Goal: Transaction & Acquisition: Purchase product/service

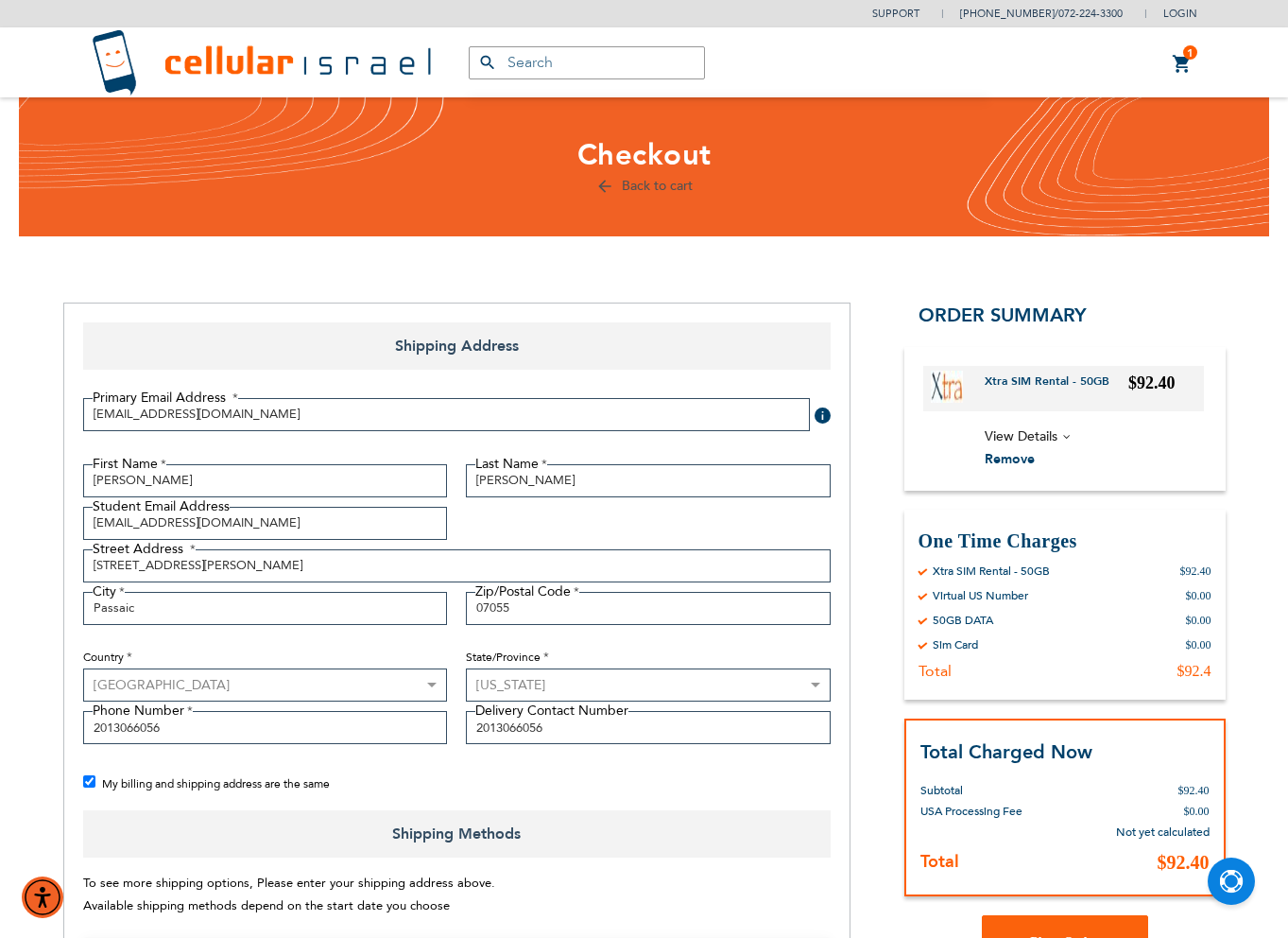
select select "US"
select select "41"
select select "199"
select select "2"
select select "12"
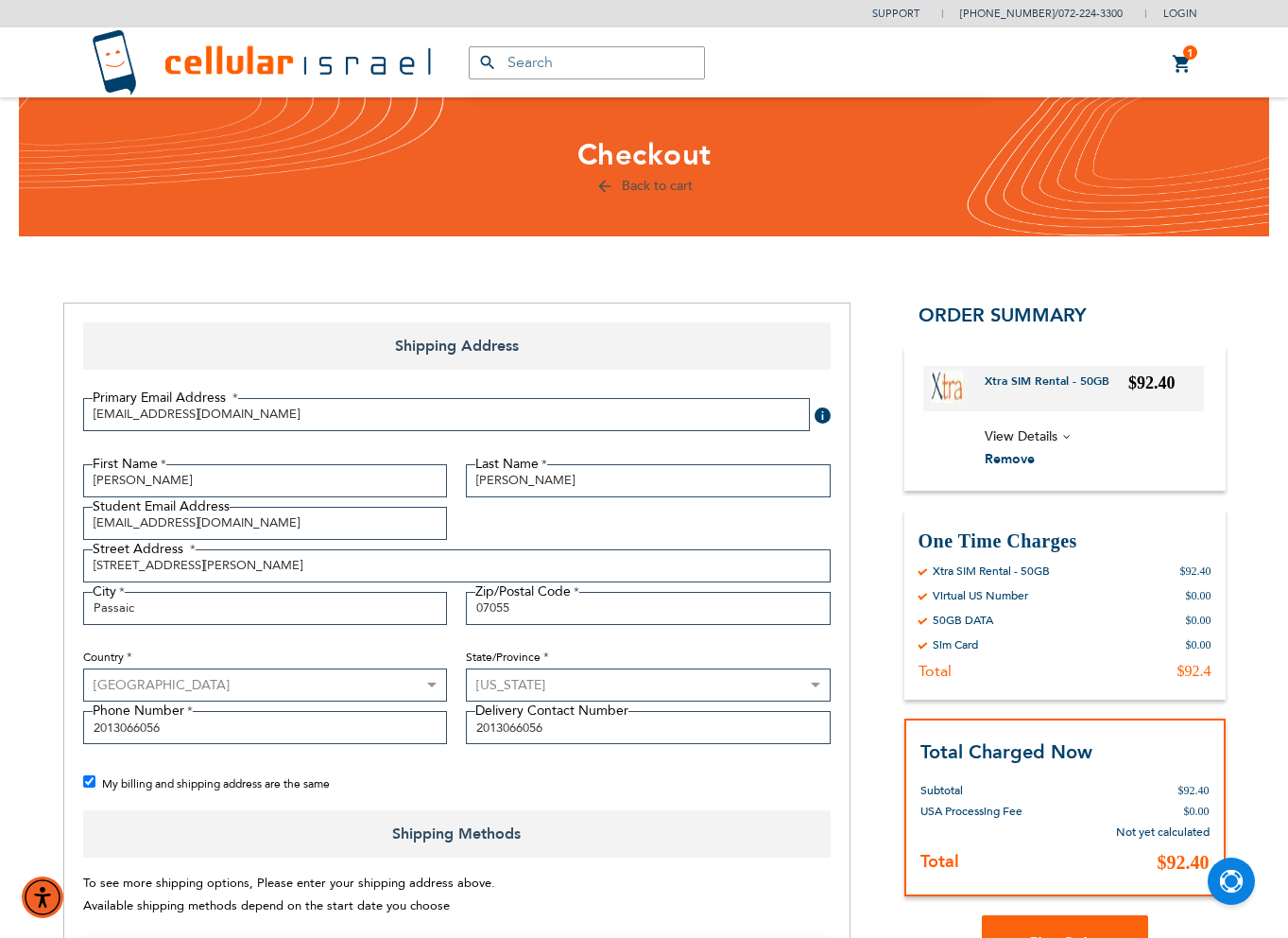
select select "2029"
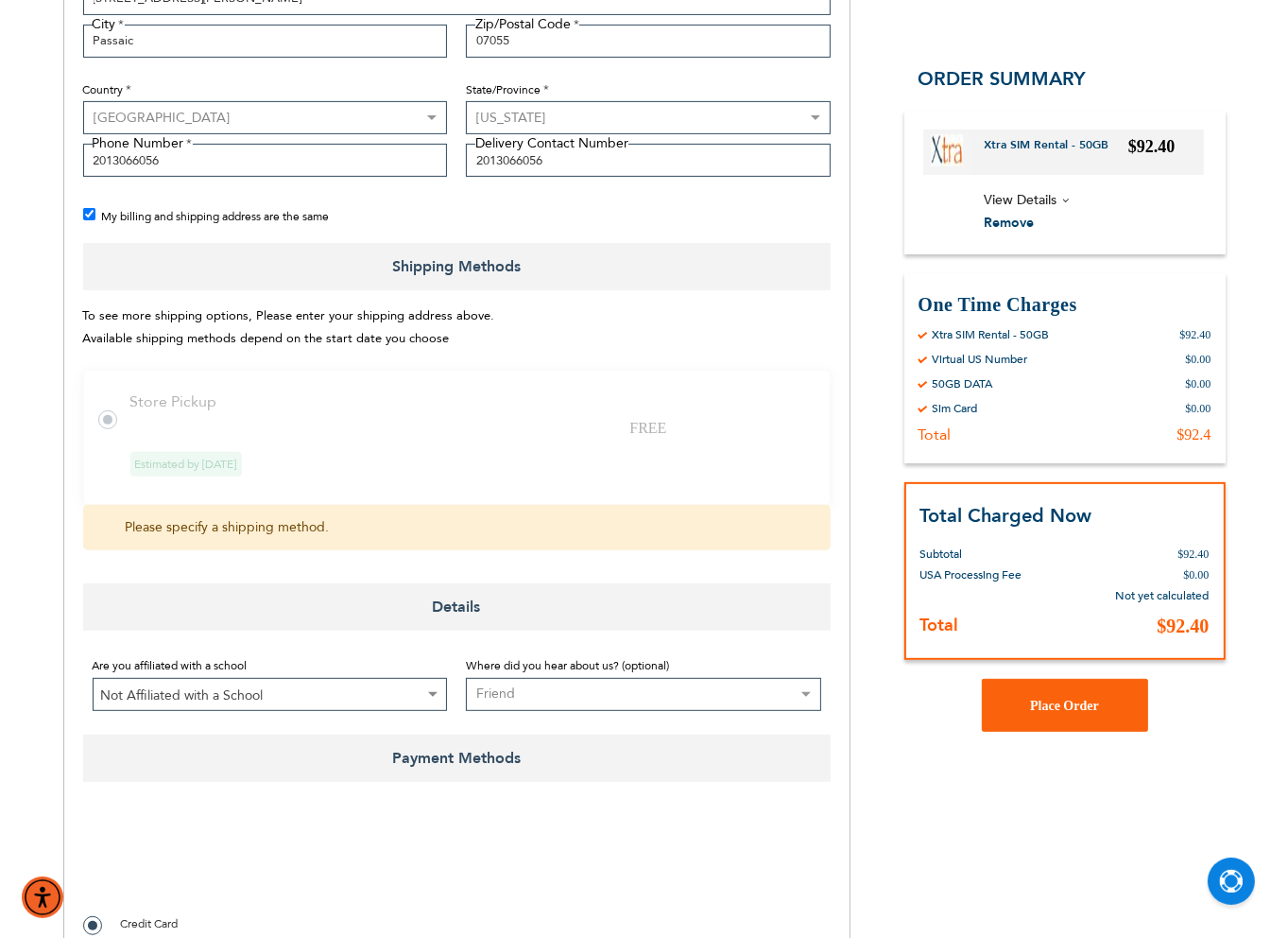
scroll to position [567, 0]
click at [957, 362] on div "Virtual US Number" at bounding box center [980, 358] width 96 height 15
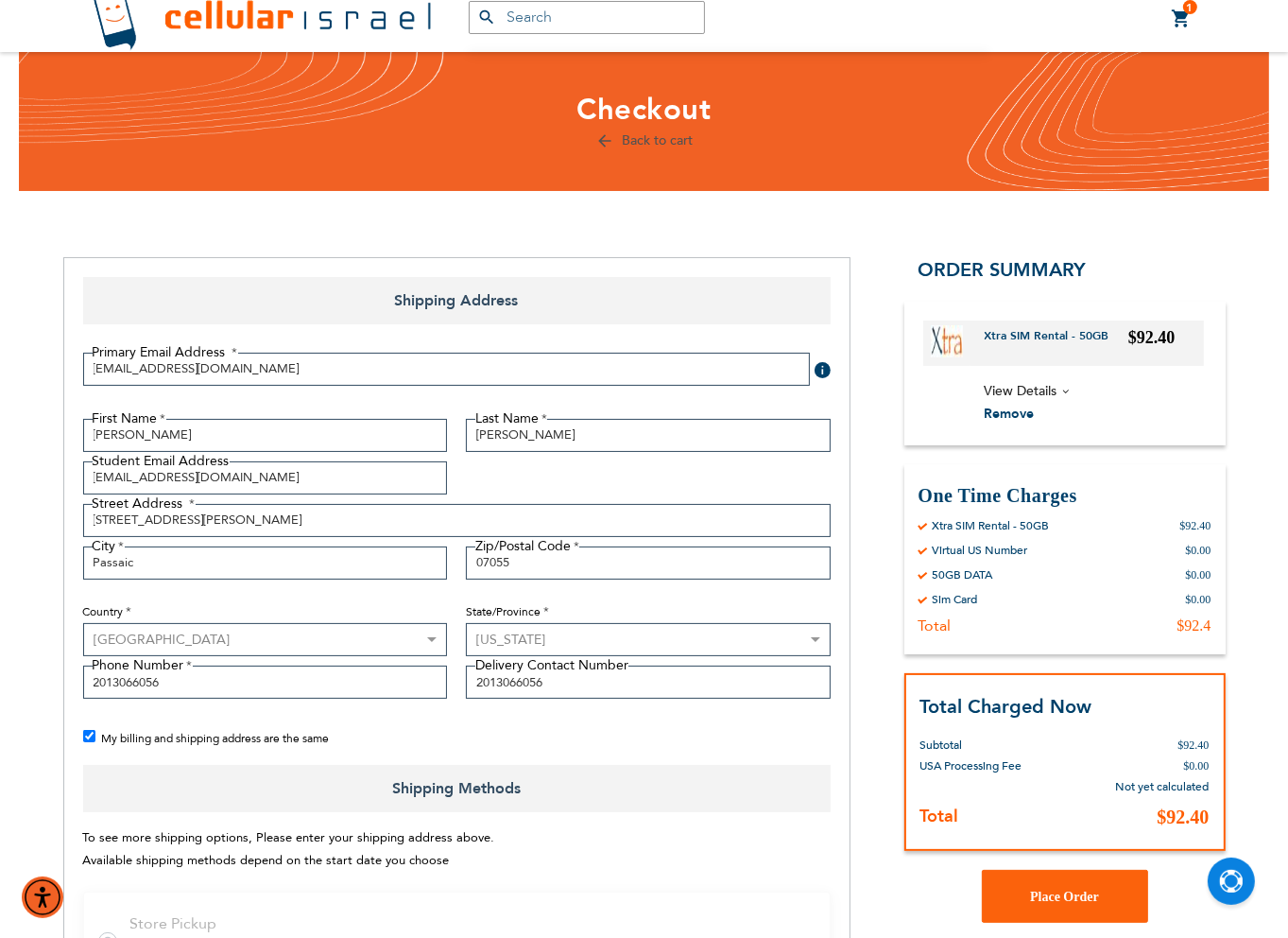
scroll to position [0, 0]
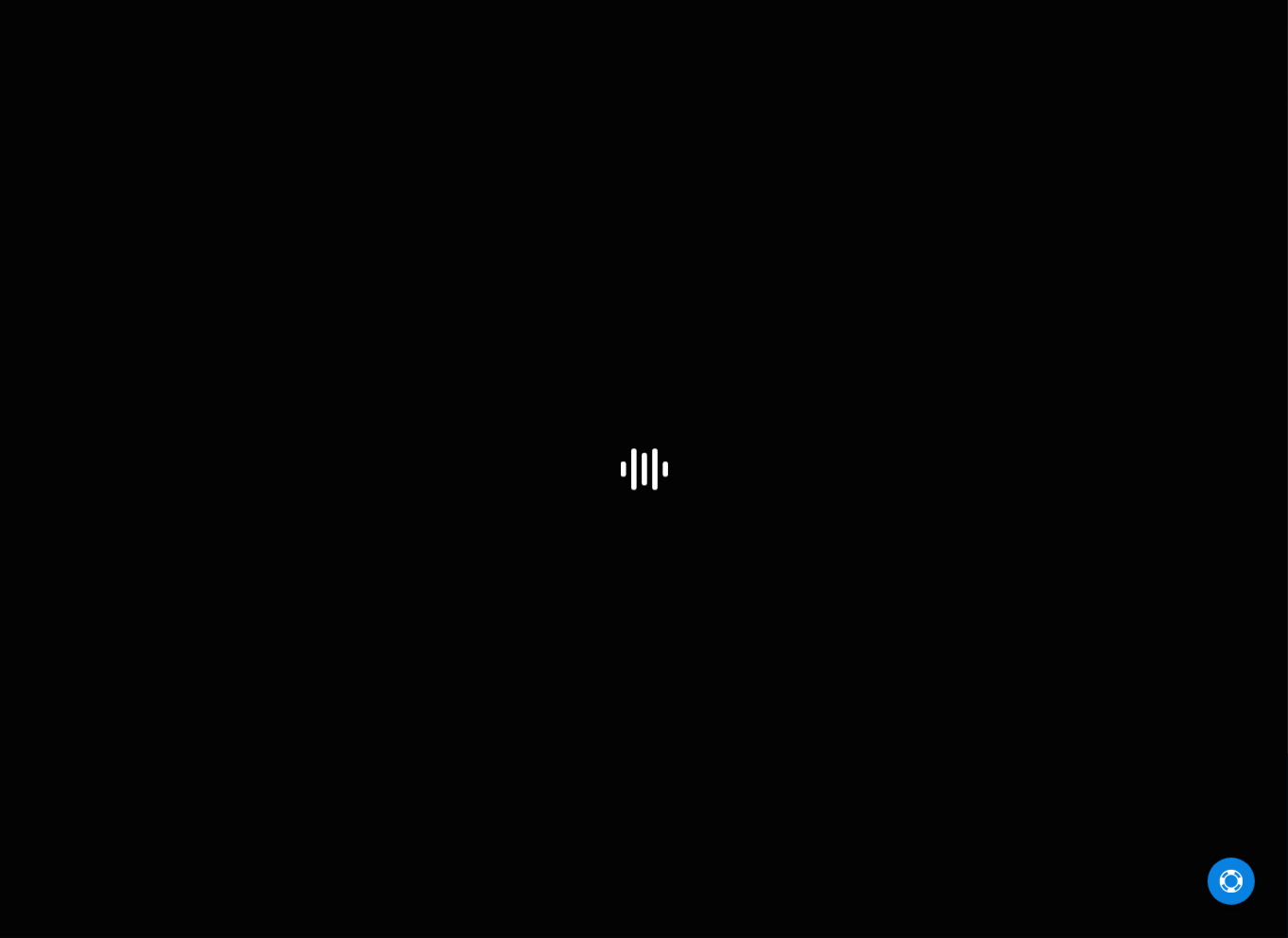
select select "US"
select select "41"
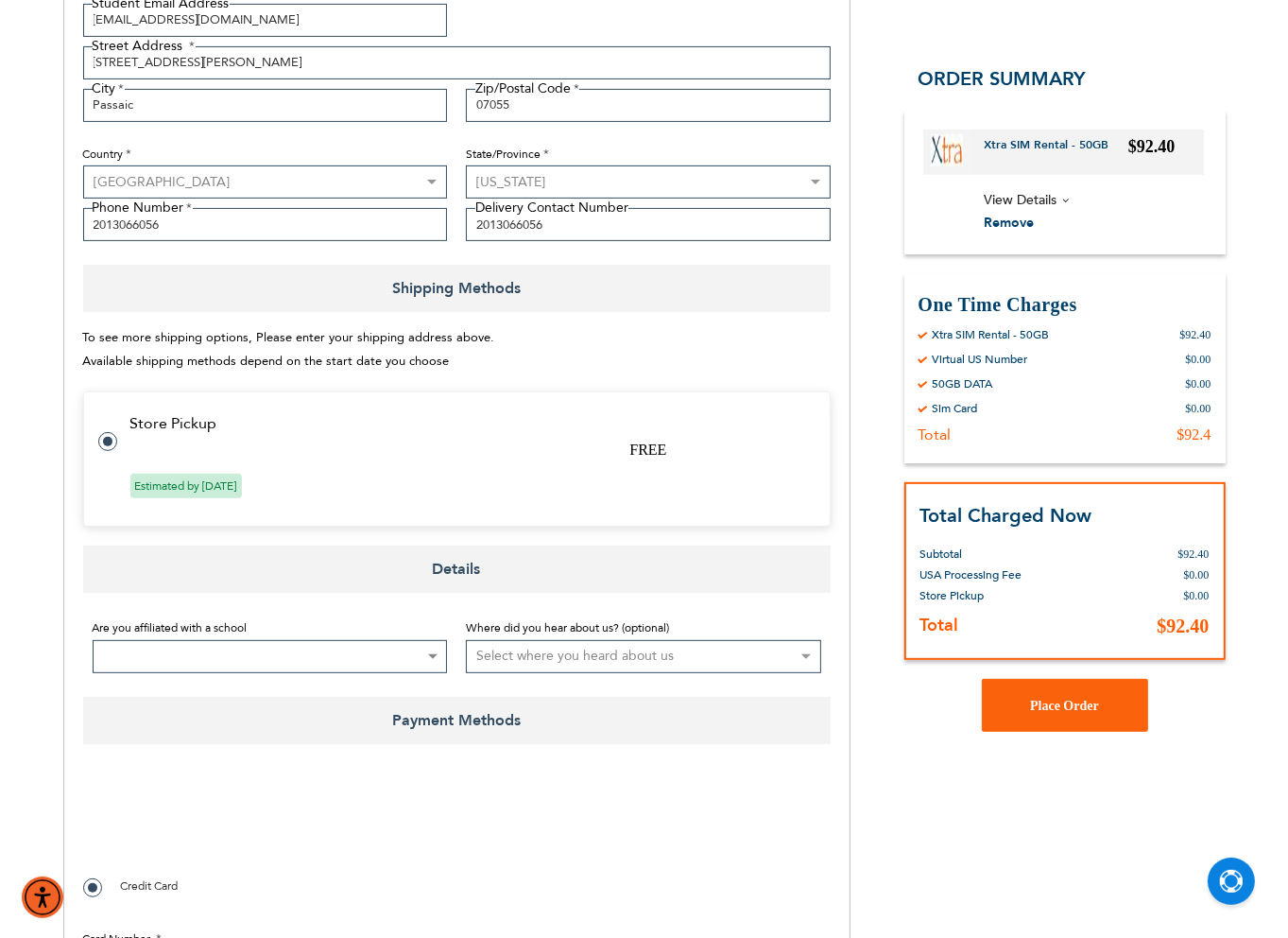
scroll to position [662, 0]
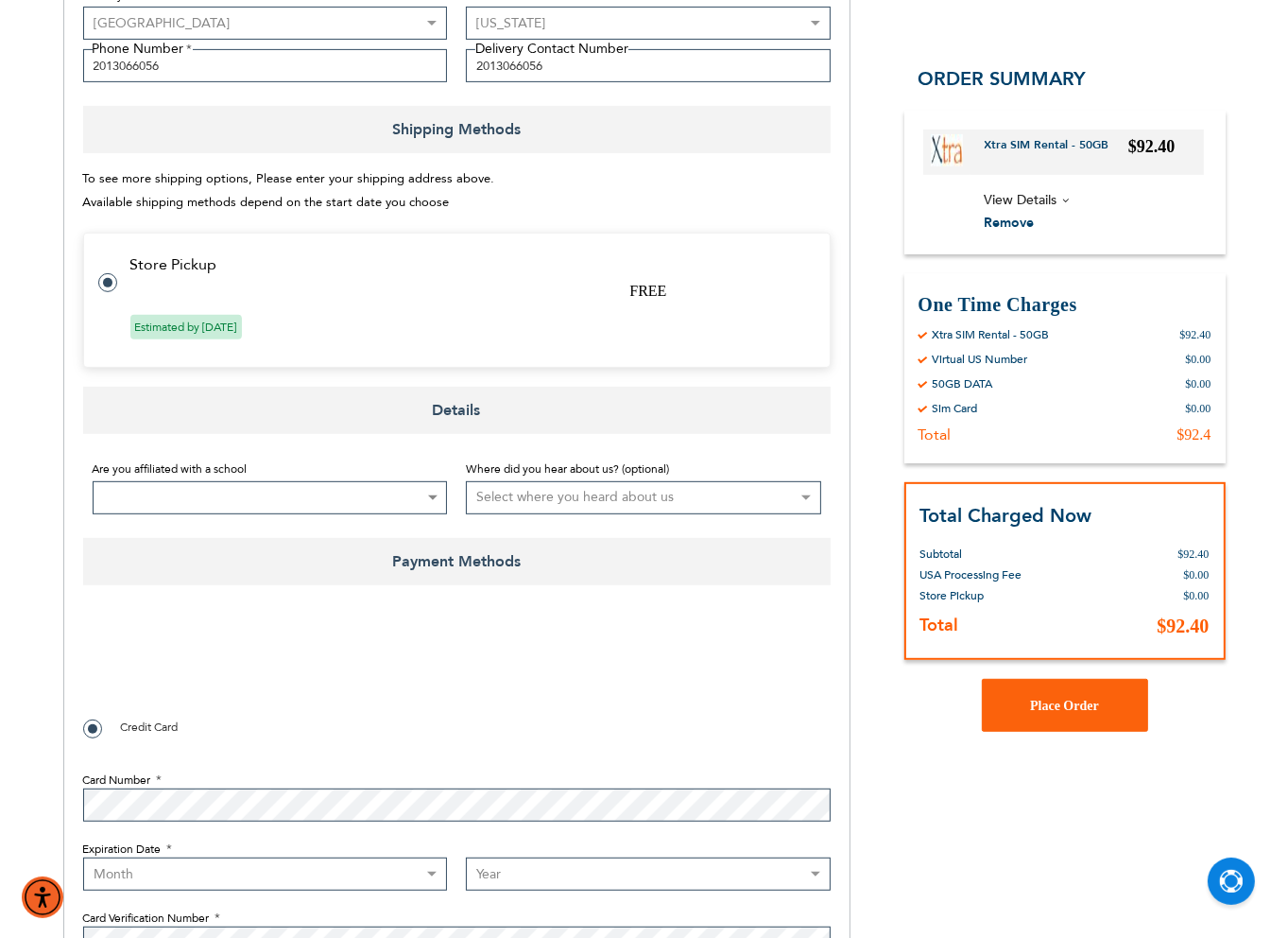
click at [303, 496] on span at bounding box center [270, 497] width 355 height 33
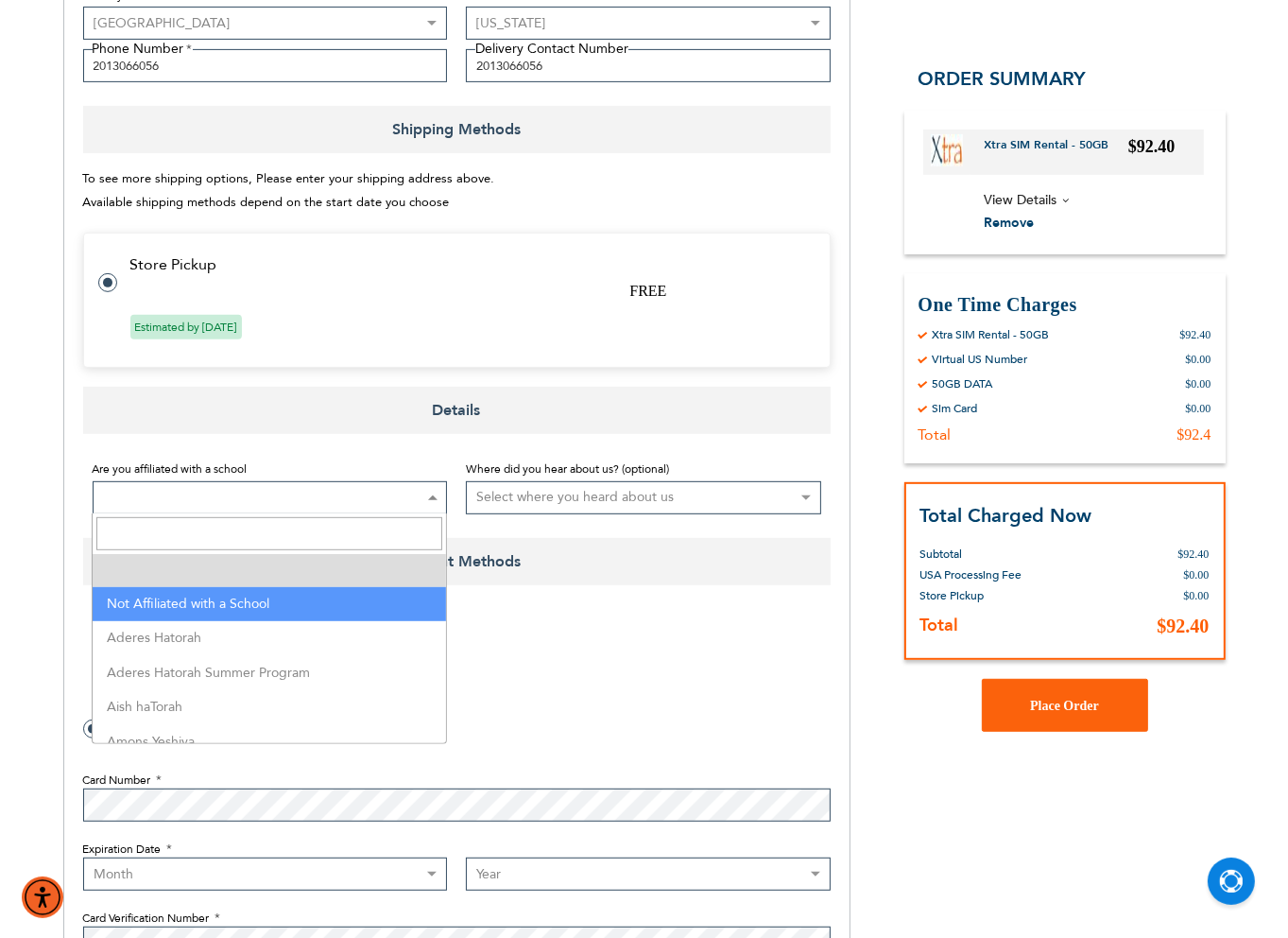
select select "199"
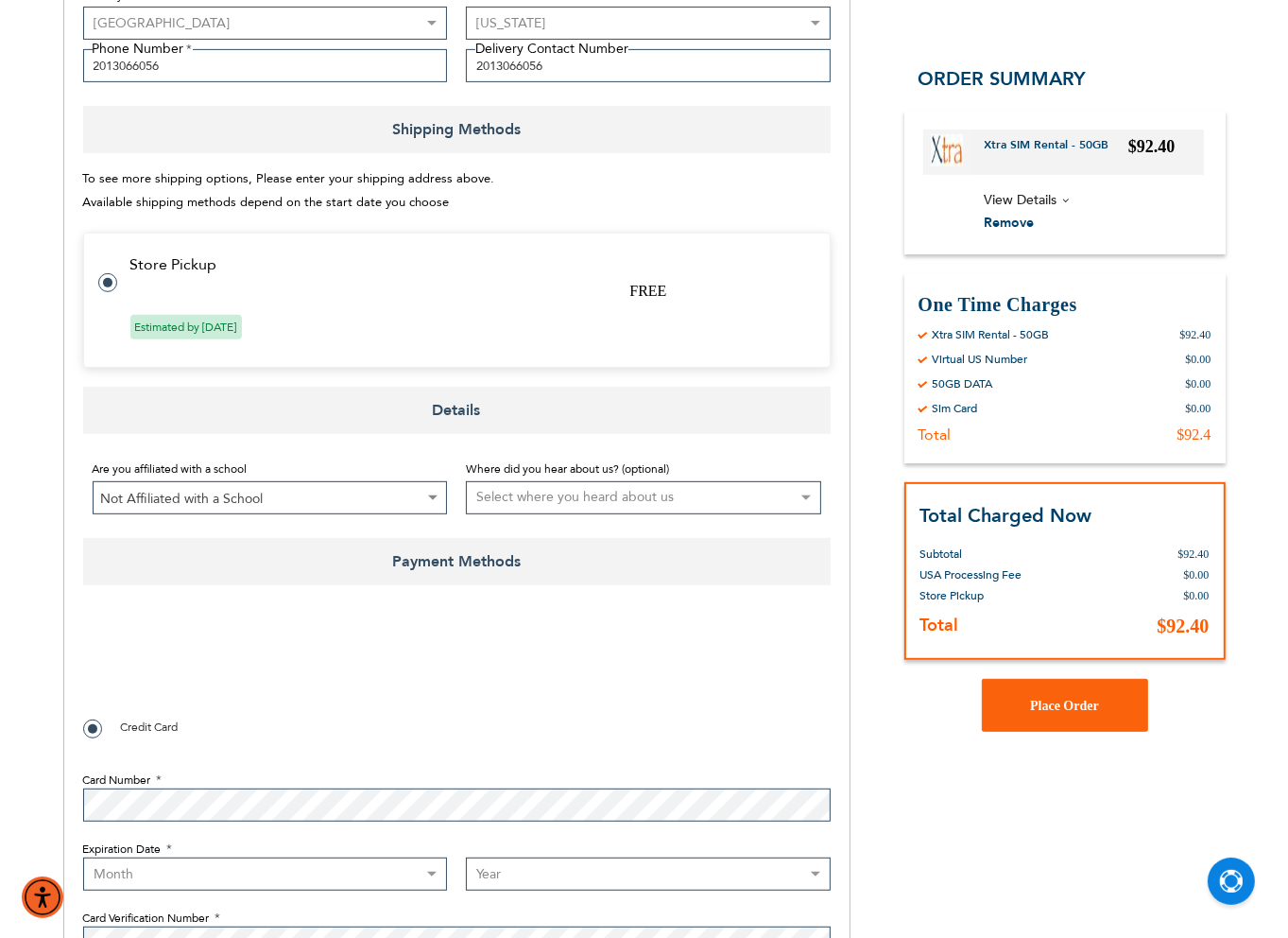
click at [724, 499] on select "Select where you heard about us Existing Customer Friend Other School/Group BP …" at bounding box center [643, 497] width 355 height 33
select select "2"
click at [466, 481] on select "Select where you heard about us Existing Customer Friend Other School/Group BP …" at bounding box center [643, 497] width 355 height 33
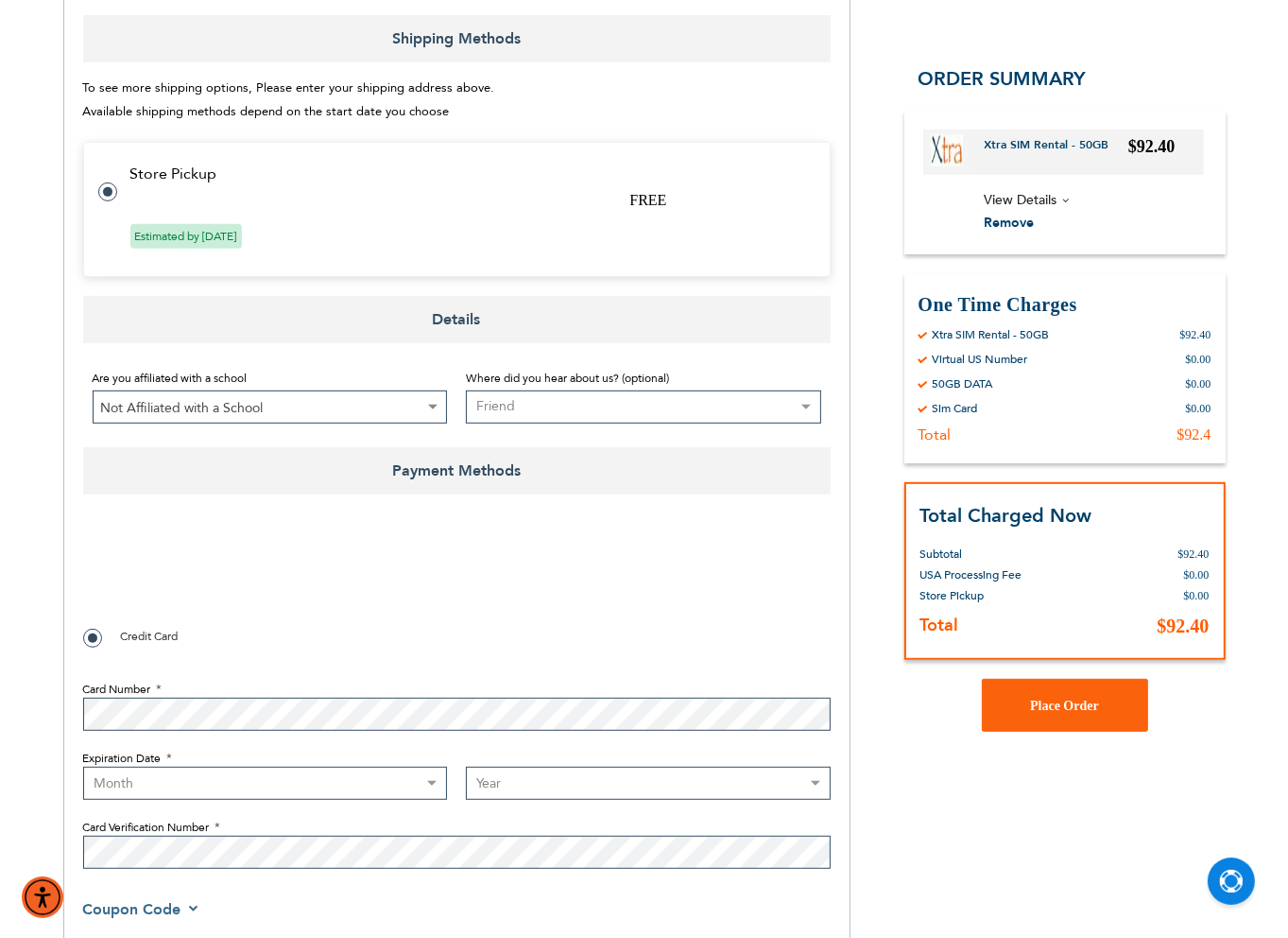
scroll to position [756, 0]
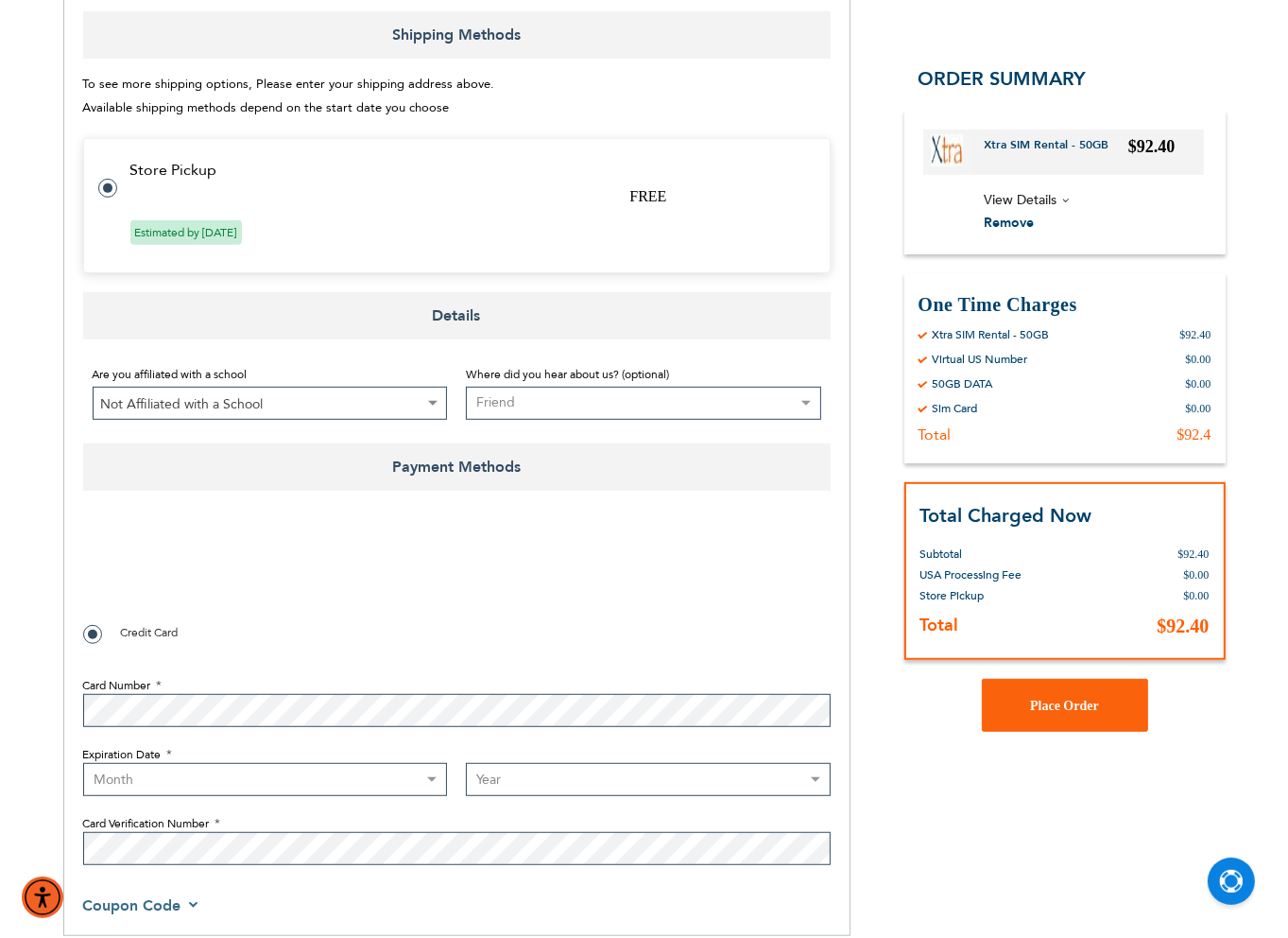
checkbox input "true"
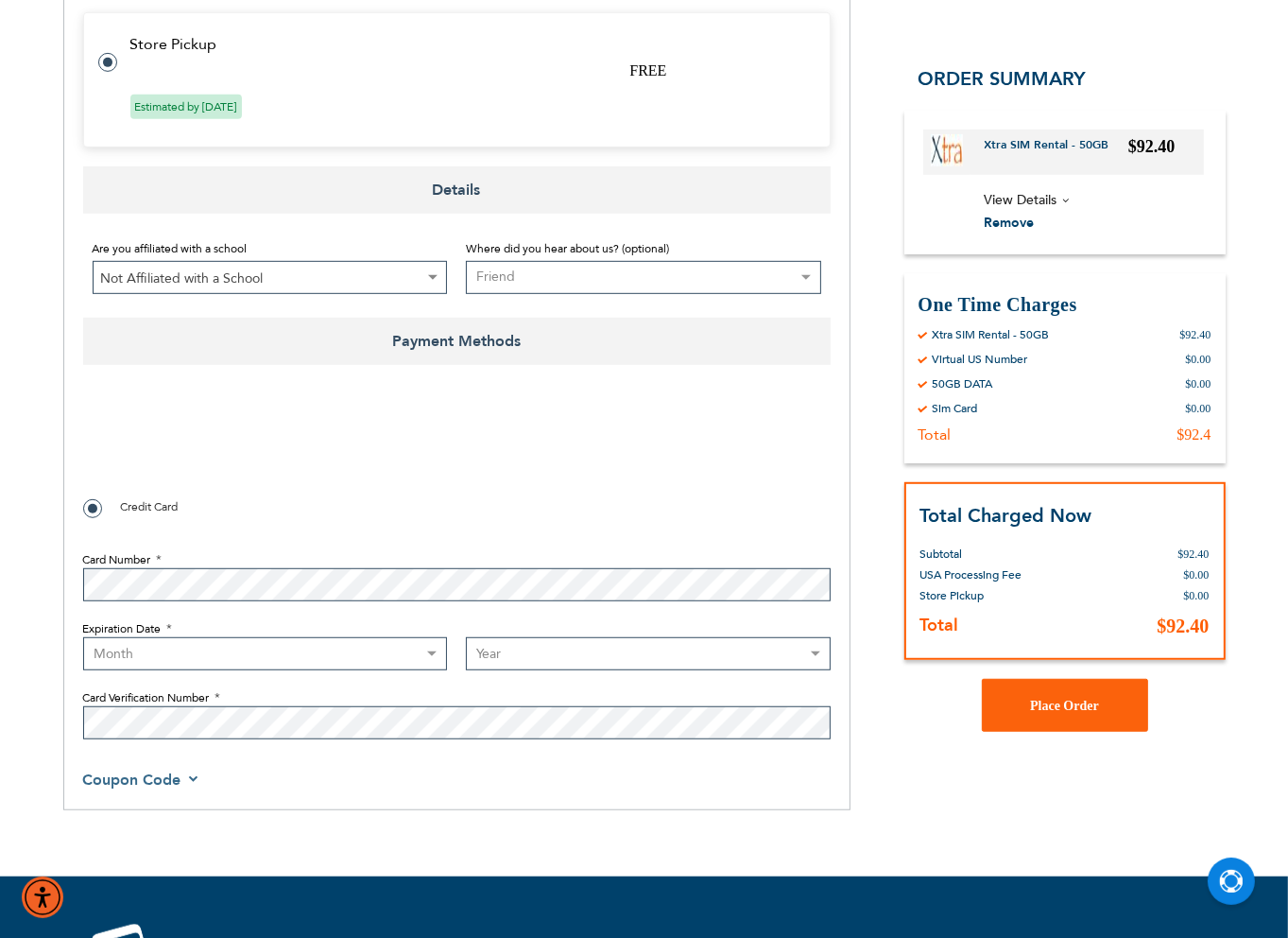
scroll to position [1120, 0]
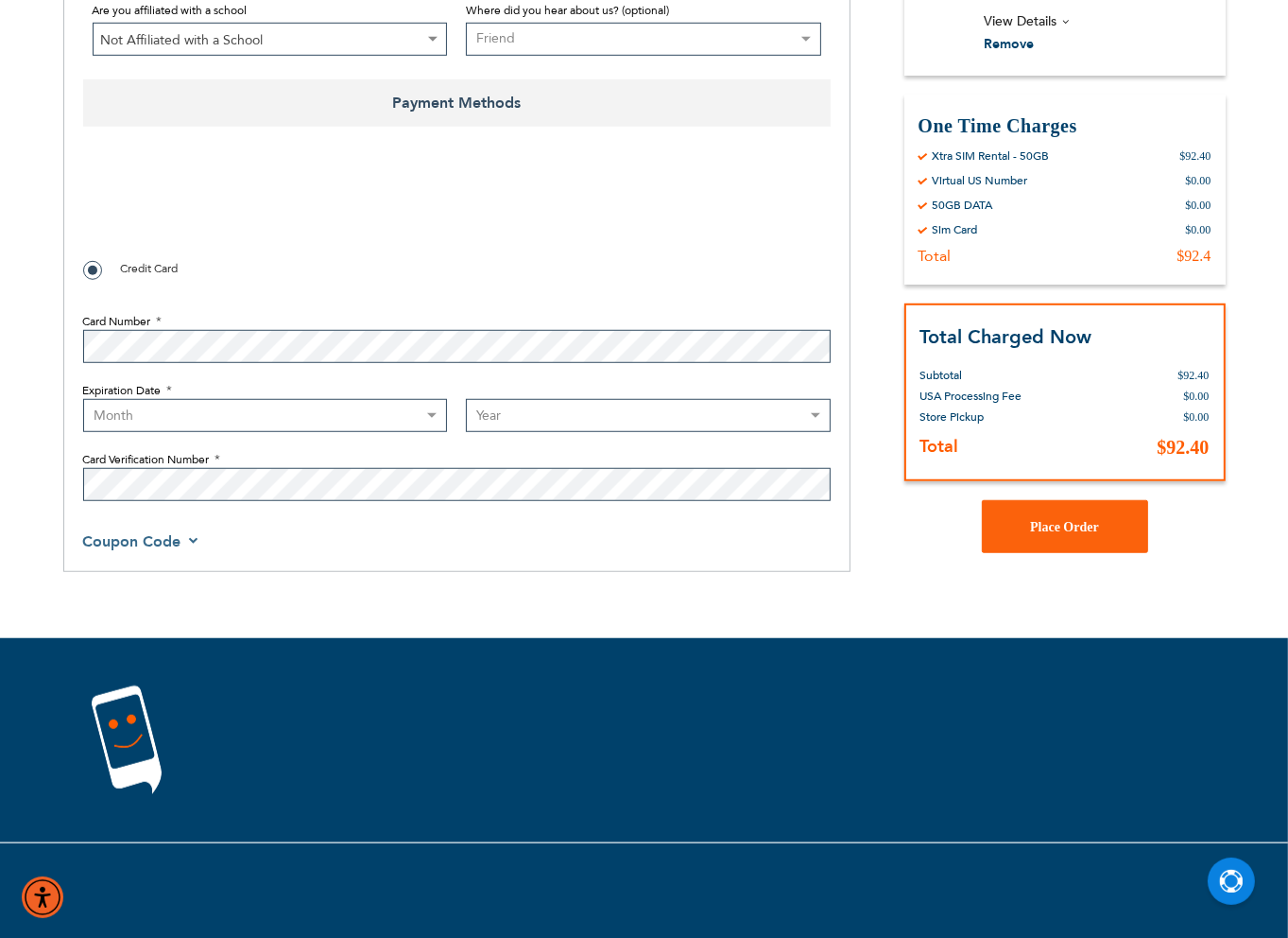
select select "12"
select select "2029"
click at [1057, 521] on span "Place Order" at bounding box center [1064, 527] width 69 height 14
